Goal: Task Accomplishment & Management: Complete application form

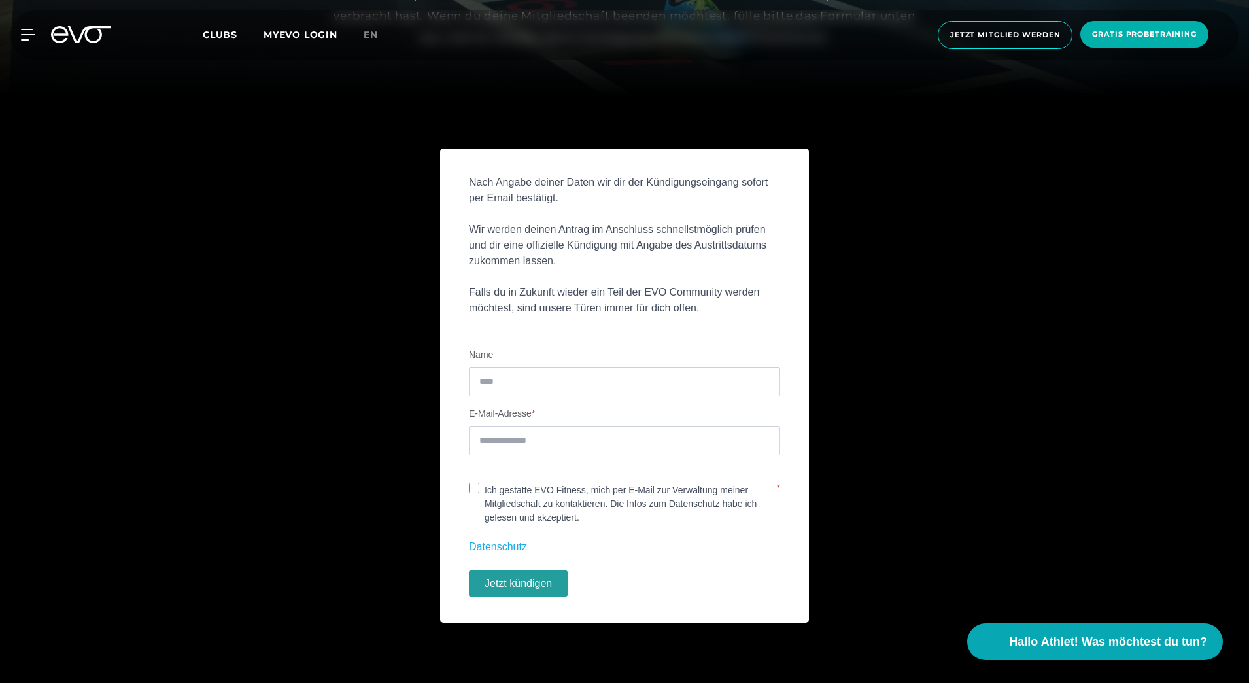
click at [917, 458] on div "Nach Angabe deiner Daten wir dir der Kündigungseingang sofort per Email bestäti…" at bounding box center [624, 385] width 1249 height 474
click at [597, 379] on input "Name" at bounding box center [624, 381] width 311 height 29
type input "**********"
click at [482, 487] on label "Ich gestatte EVO Fitness, mich per E-Mail zur Verwaltung meiner Mitgliedschaft …" at bounding box center [627, 503] width 296 height 41
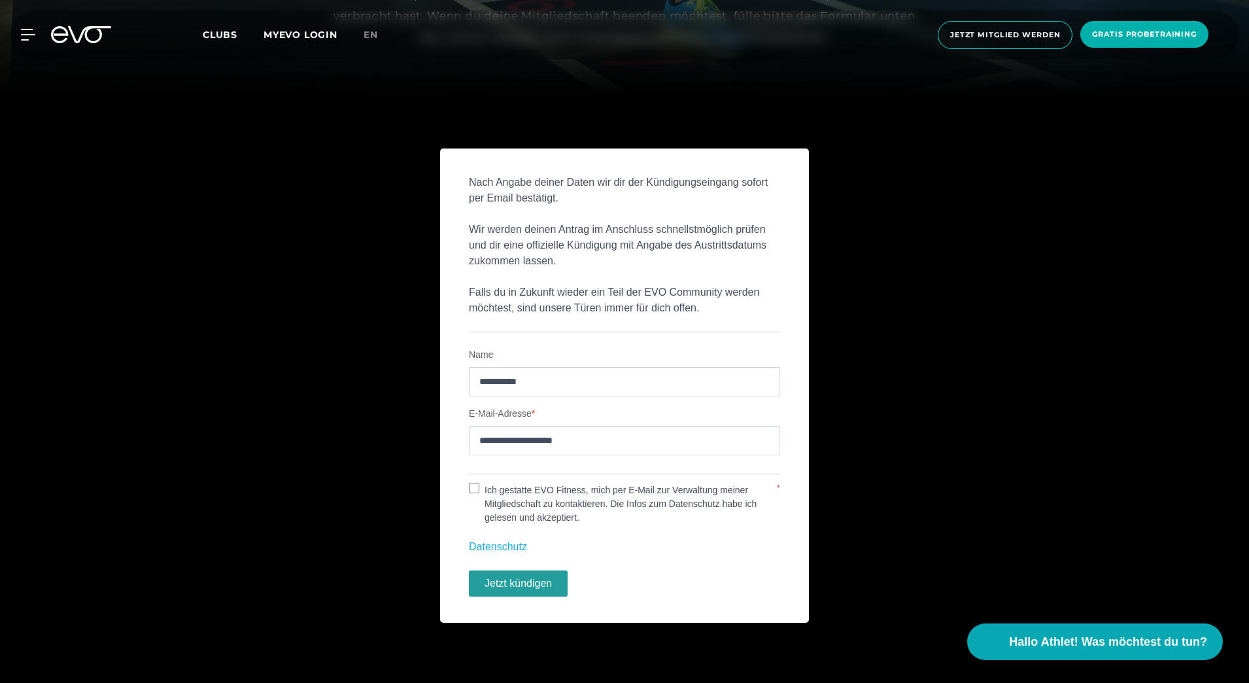
click at [549, 589] on button "Jetzt kündigen" at bounding box center [518, 583] width 99 height 26
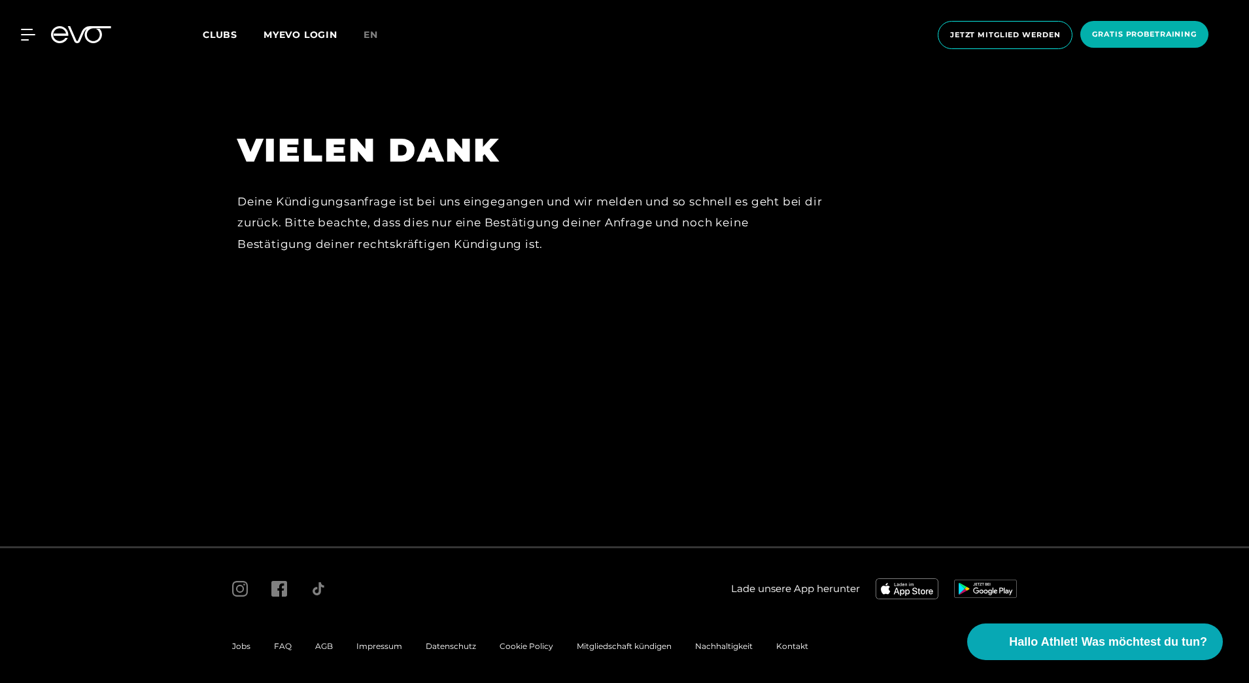
scroll to position [141, 0]
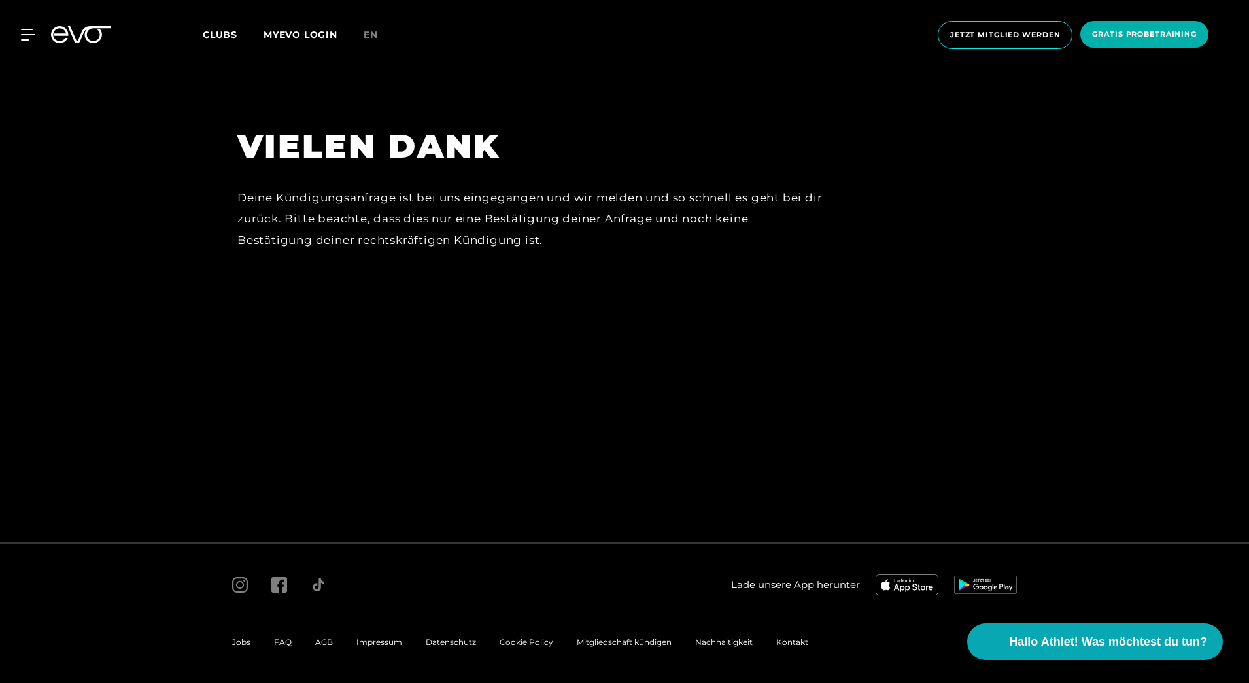
click at [607, 644] on span "Mitgliedschaft kündigen" at bounding box center [624, 642] width 95 height 10
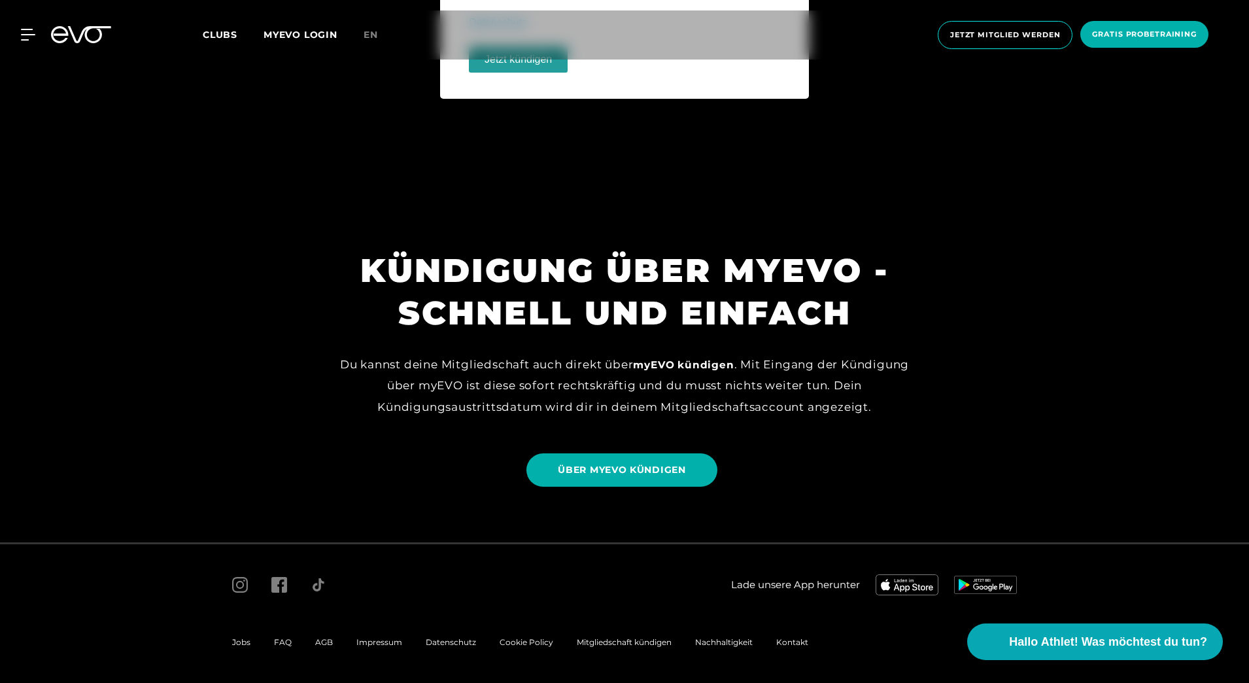
scroll to position [522, 0]
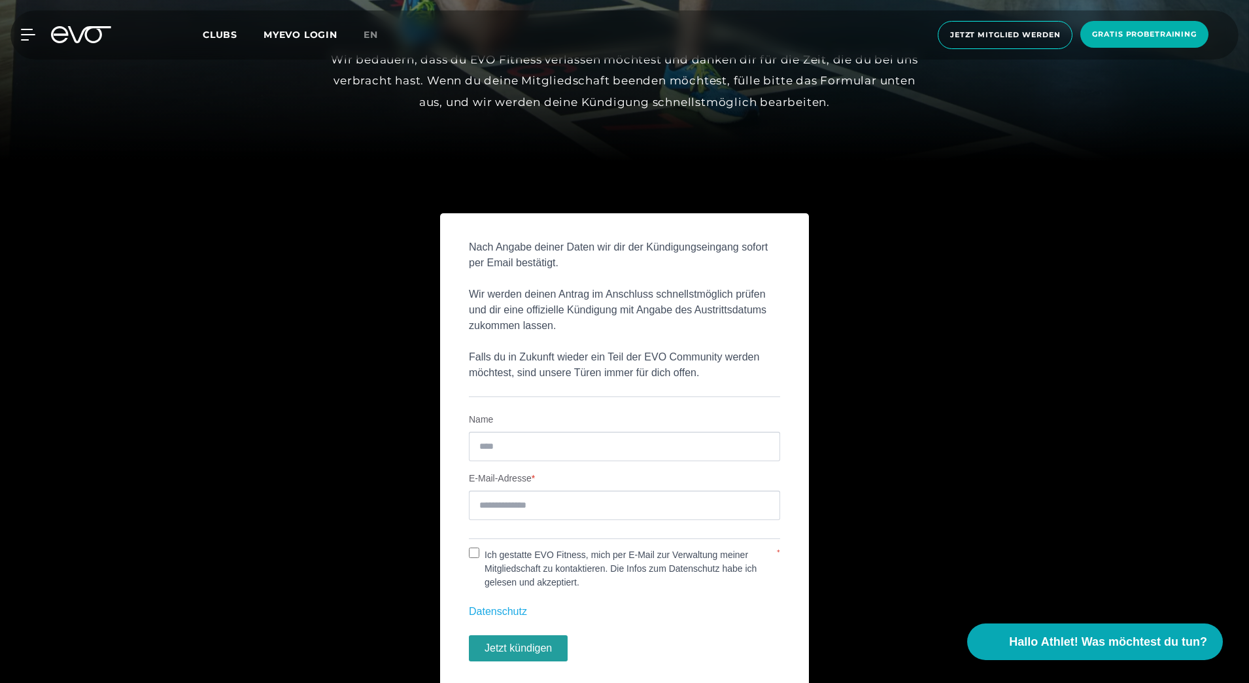
click at [38, 31] on div "MyEVO Login Über EVO Mitgliedschaften Probetraining TAGESPASS EVO Studios Düsse…" at bounding box center [20, 35] width 46 height 12
click at [31, 35] on icon at bounding box center [31, 34] width 18 height 10
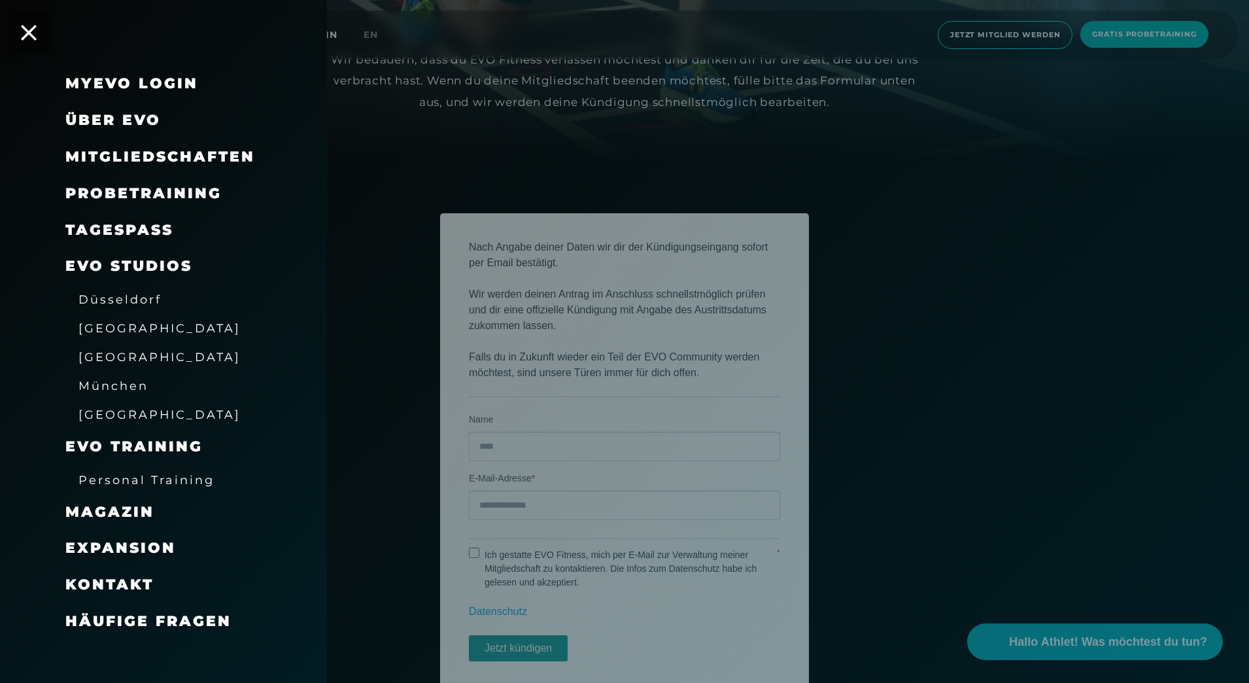
click at [373, 327] on div at bounding box center [624, 341] width 1249 height 683
